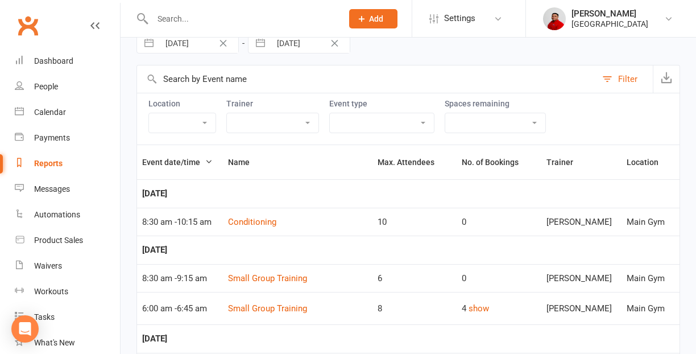
scroll to position [57, 0]
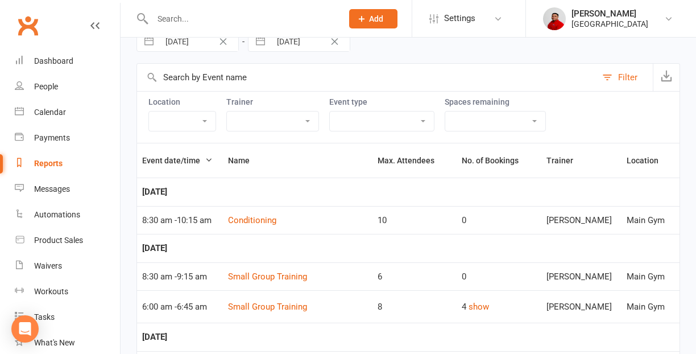
click at [253, 213] on td "Conditioning" at bounding box center [298, 220] width 150 height 28
click at [257, 223] on link "Conditioning" at bounding box center [252, 220] width 48 height 10
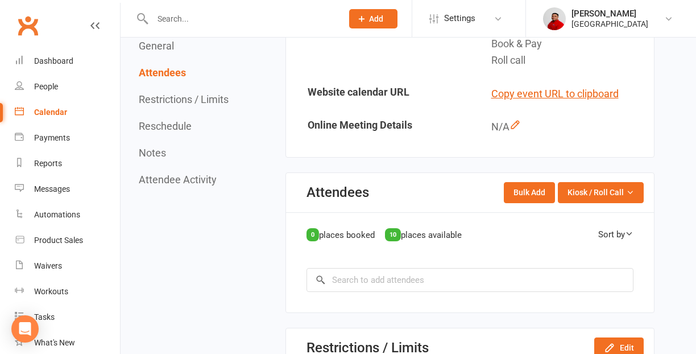
scroll to position [415, 0]
click at [399, 239] on div "10" at bounding box center [393, 235] width 16 height 13
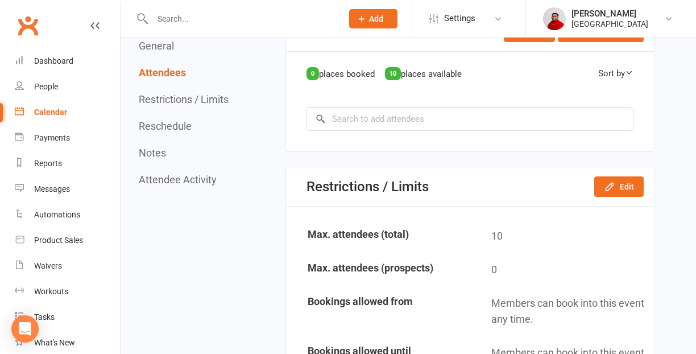
scroll to position [629, 0]
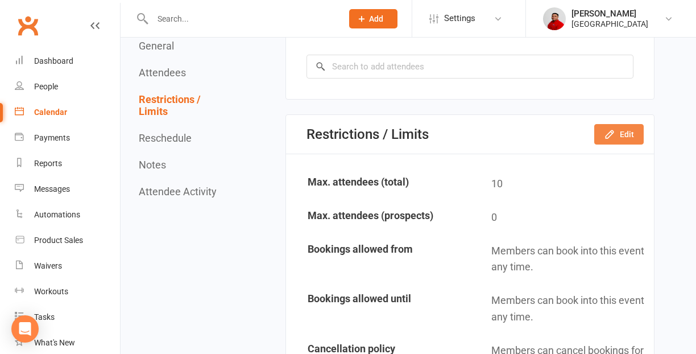
click at [633, 134] on button "Edit" at bounding box center [619, 134] width 49 height 20
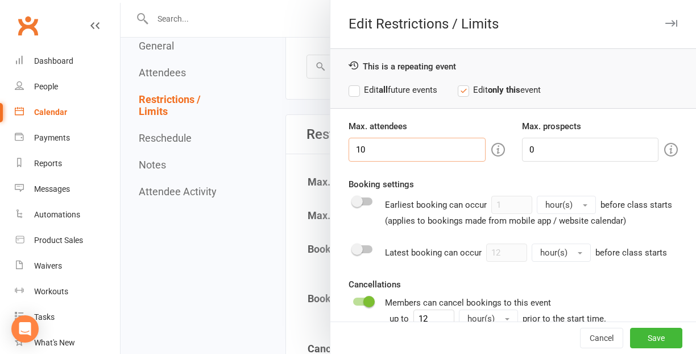
click at [379, 157] on input "10" at bounding box center [417, 150] width 137 height 24
type input "1"
type input "8"
click at [645, 331] on button "Save" at bounding box center [656, 338] width 52 height 20
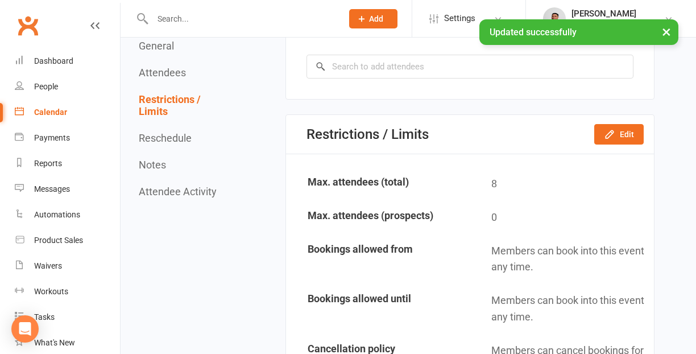
click at [172, 140] on button "Reschedule" at bounding box center [165, 138] width 53 height 12
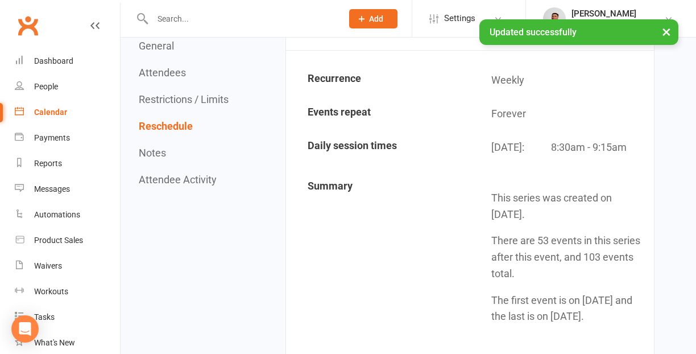
scroll to position [1087, 0]
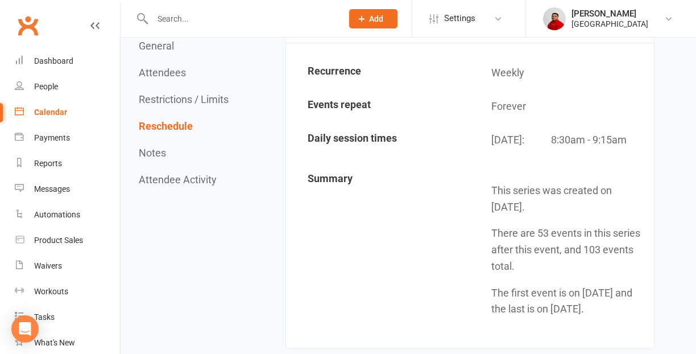
click at [152, 154] on button "Notes" at bounding box center [152, 153] width 27 height 12
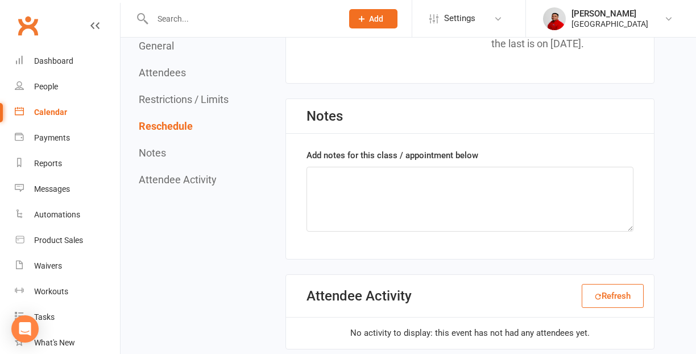
scroll to position [1356, 0]
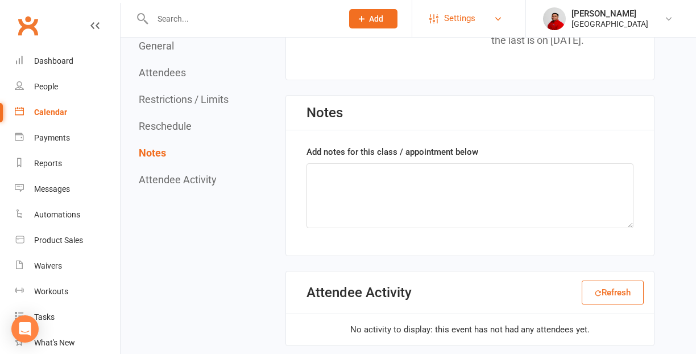
click at [473, 22] on span "Settings" at bounding box center [459, 19] width 31 height 26
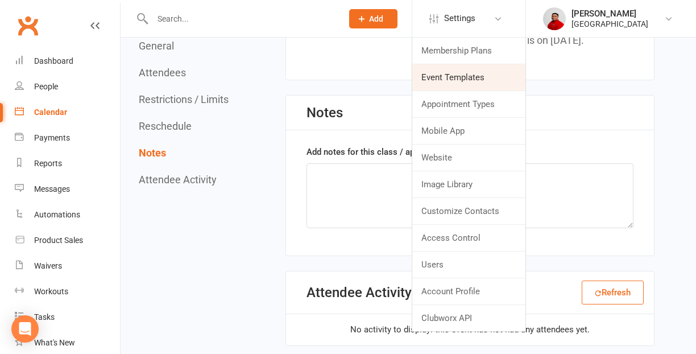
click at [461, 76] on link "Event Templates" at bounding box center [468, 77] width 113 height 26
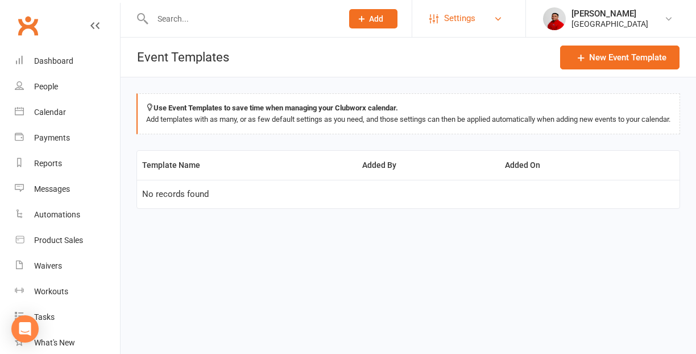
click at [474, 19] on span "Settings" at bounding box center [459, 19] width 31 height 26
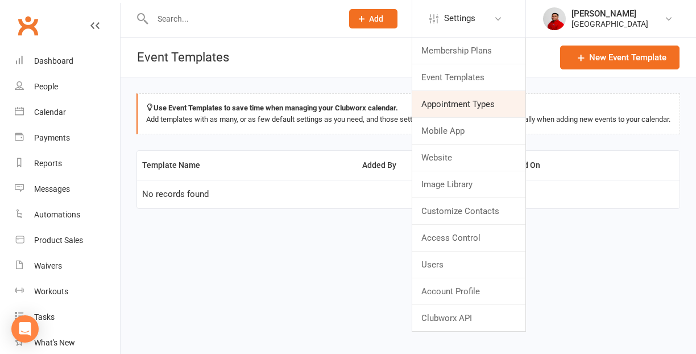
click at [455, 117] on link "Appointment Types" at bounding box center [468, 104] width 113 height 26
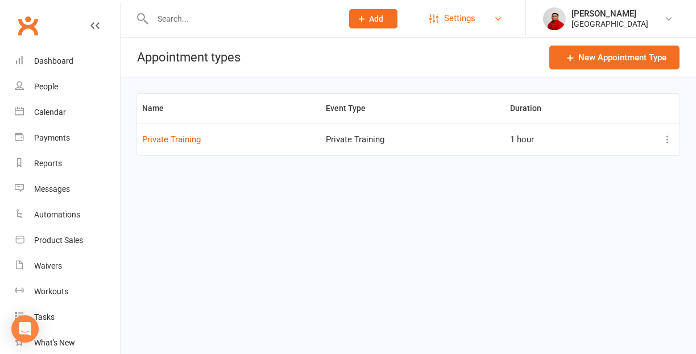
click at [465, 26] on span "Settings" at bounding box center [459, 19] width 31 height 26
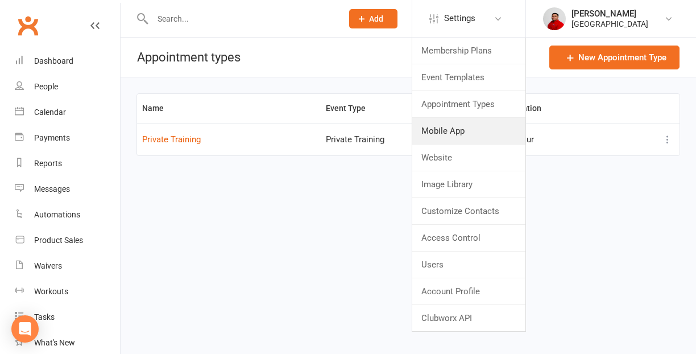
click at [455, 134] on link "Mobile App" at bounding box center [468, 131] width 113 height 26
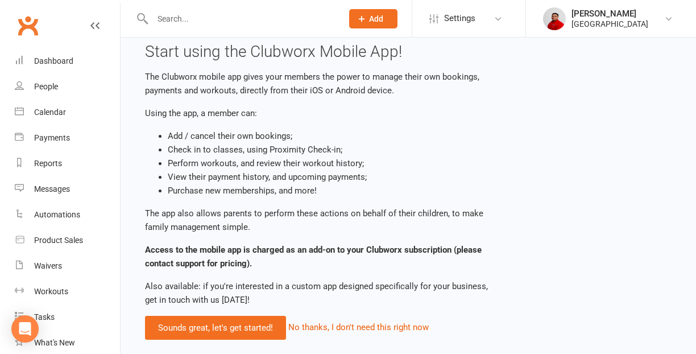
scroll to position [23, 0]
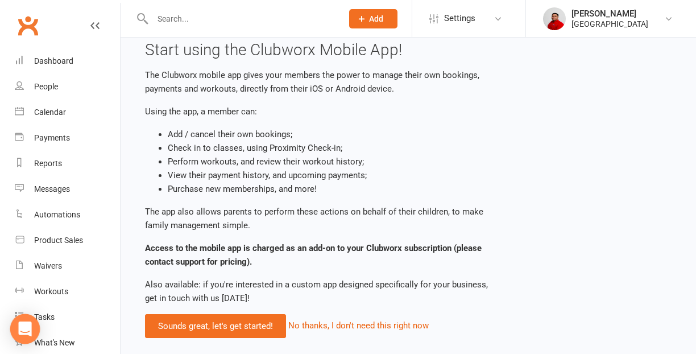
click at [31, 332] on icon "Open Intercom Messenger" at bounding box center [25, 328] width 15 height 15
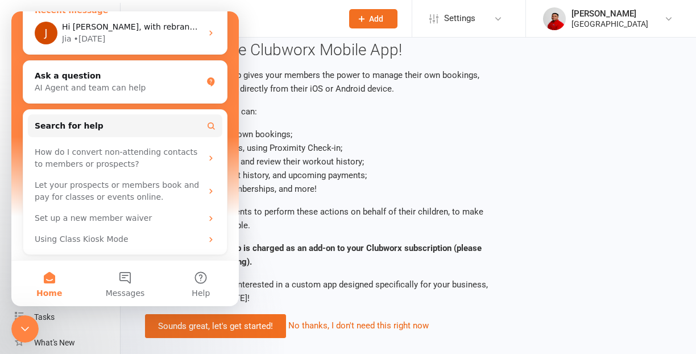
scroll to position [151, 0]
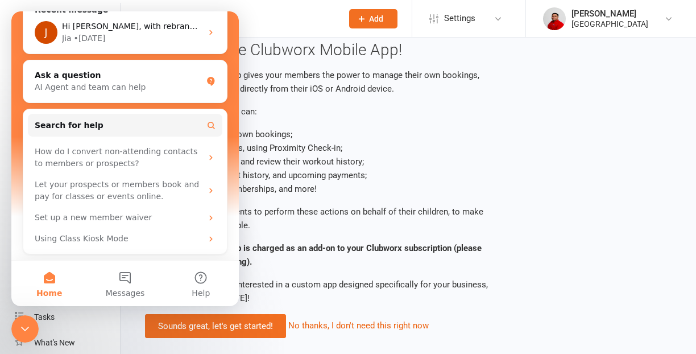
click at [309, 117] on div "Start using the Clubworx Mobile App! The Clubworx mobile app gives your members…" at bounding box center [318, 190] width 362 height 296
click at [22, 329] on icon "Close Intercom Messenger" at bounding box center [25, 329] width 14 height 14
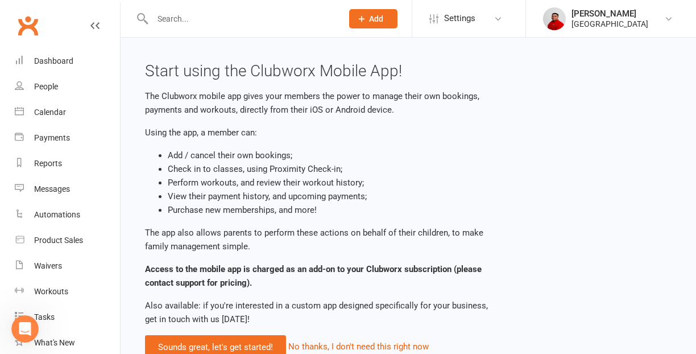
scroll to position [0, 0]
click at [43, 171] on link "Reports" at bounding box center [67, 164] width 105 height 26
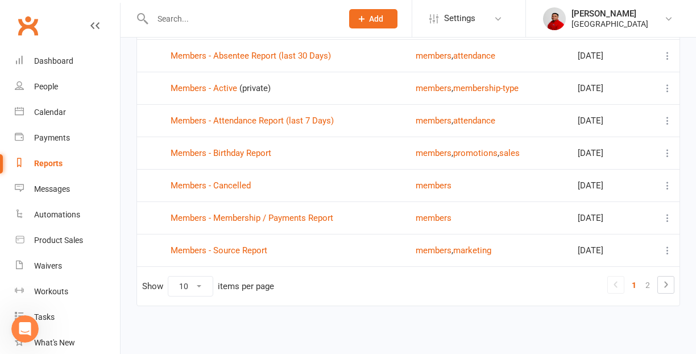
scroll to position [196, 0]
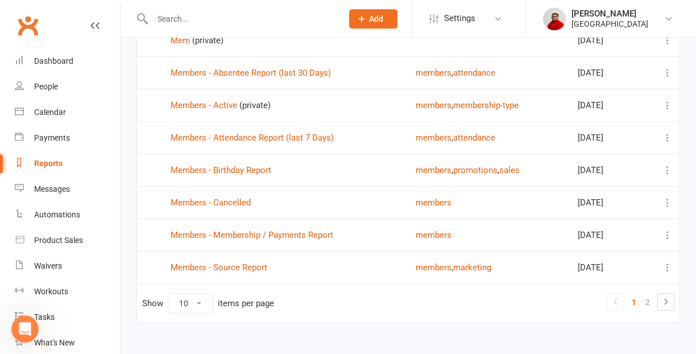
click at [205, 197] on td "Members - Cancelled" at bounding box center [288, 202] width 245 height 32
click at [205, 200] on link "Members - Cancelled" at bounding box center [211, 202] width 80 height 10
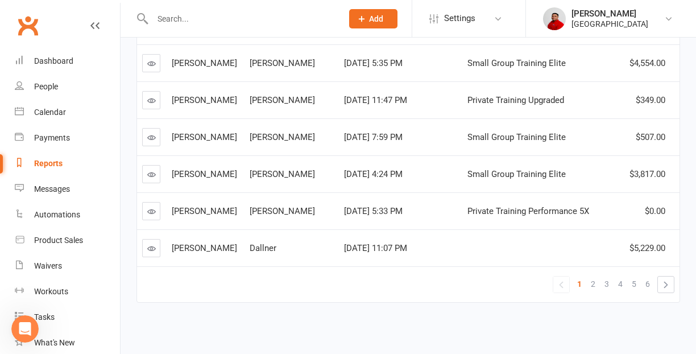
scroll to position [332, 0]
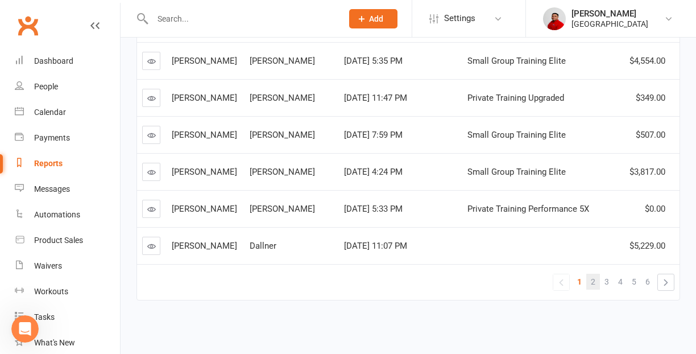
click at [591, 276] on link "2" at bounding box center [594, 282] width 14 height 16
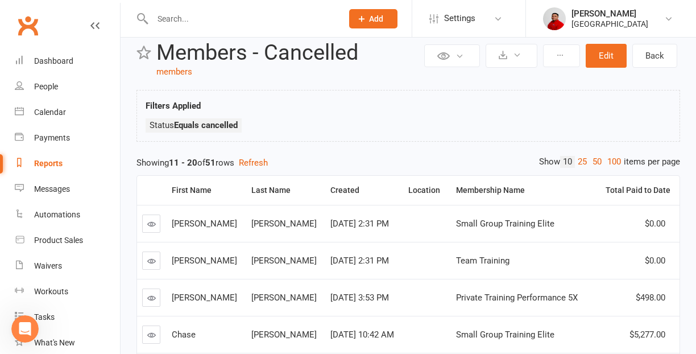
scroll to position [0, 0]
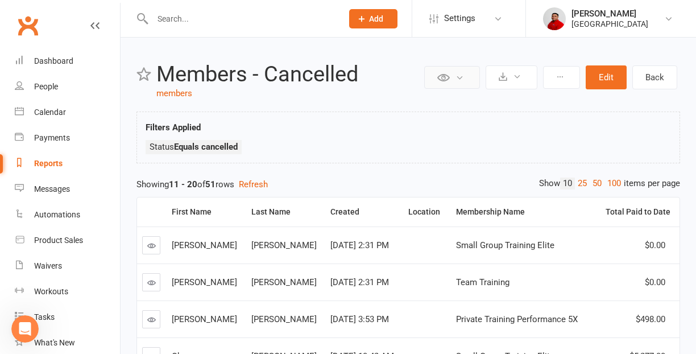
click at [460, 77] on icon at bounding box center [460, 77] width 9 height 9
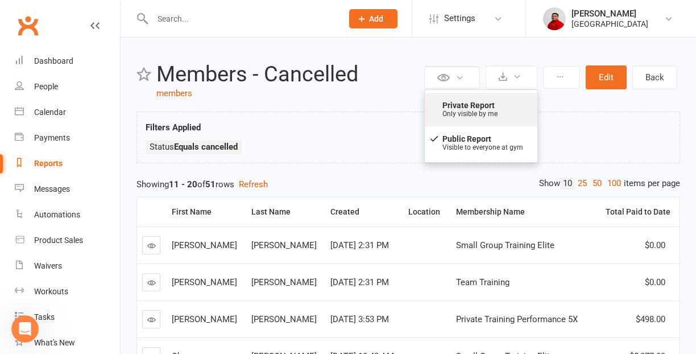
click at [466, 108] on strong "Private Report" at bounding box center [486, 105] width 86 height 13
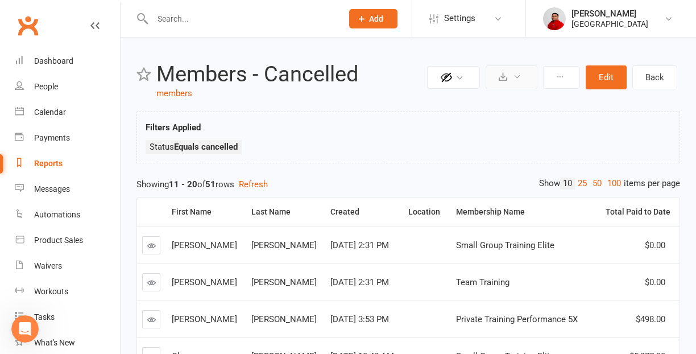
click at [522, 79] on icon at bounding box center [517, 76] width 9 height 9
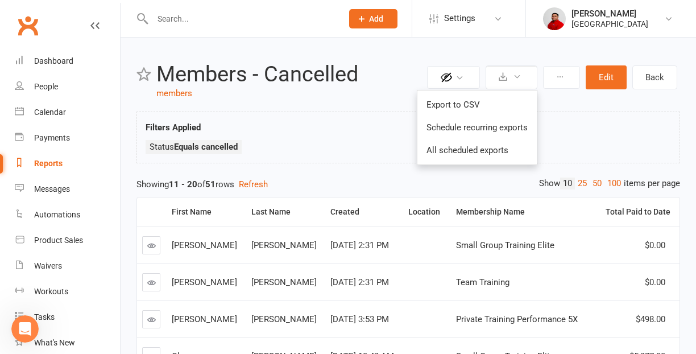
click at [559, 98] on header "Private Report Only visible by me Public Report Visible to everyone at gym Expo…" at bounding box center [409, 82] width 544 height 38
